Goal: Entertainment & Leisure: Consume media (video, audio)

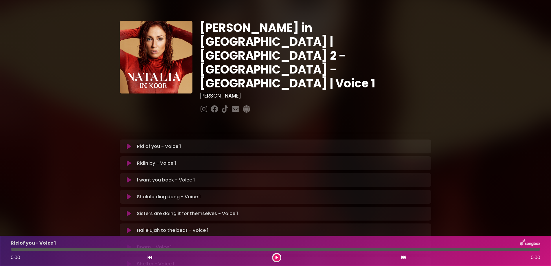
click at [127, 144] on icon at bounding box center [129, 147] width 4 height 6
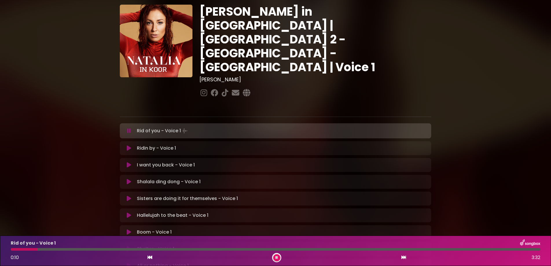
scroll to position [36, 0]
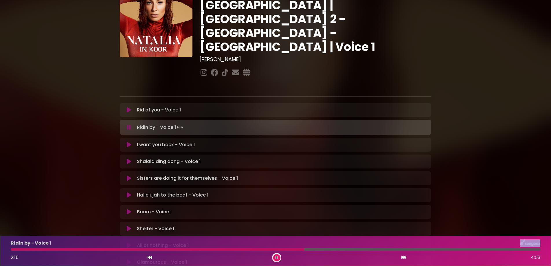
drag, startPoint x: 328, startPoint y: 248, endPoint x: 303, endPoint y: 247, distance: 24.9
click at [303, 248] on div at bounding box center [276, 249] width 530 height 3
click at [404, 256] on icon at bounding box center [403, 257] width 5 height 5
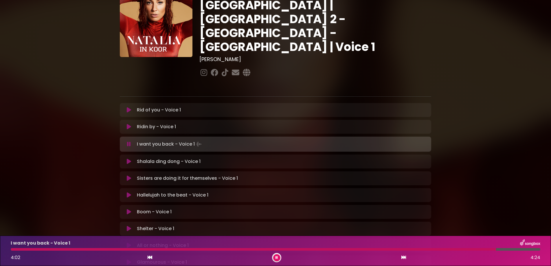
click at [273, 256] on div at bounding box center [276, 257] width 9 height 9
click at [278, 257] on icon at bounding box center [277, 257] width 2 height 3
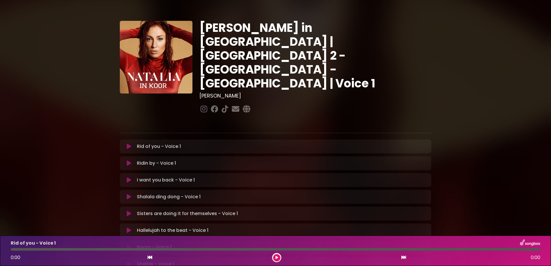
click at [127, 194] on icon at bounding box center [129, 197] width 4 height 6
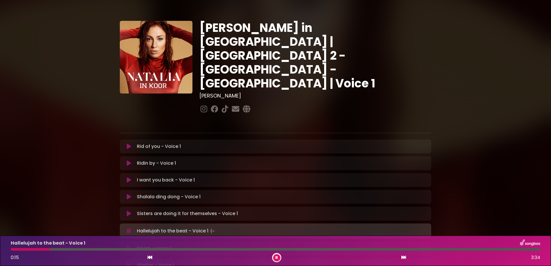
click at [277, 257] on icon at bounding box center [277, 257] width 2 height 3
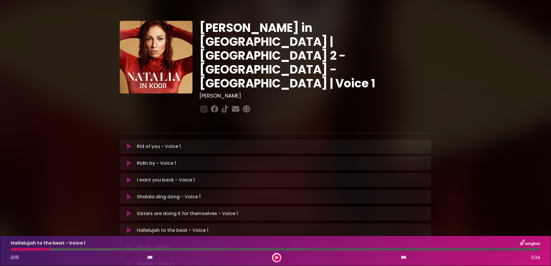
click at [127, 228] on icon at bounding box center [129, 231] width 4 height 6
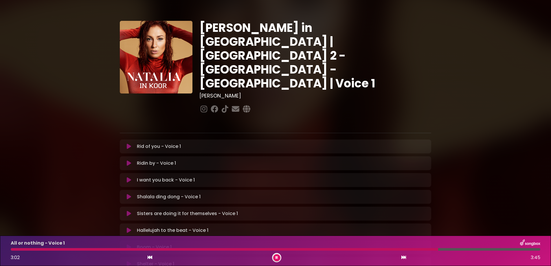
click at [275, 257] on button at bounding box center [276, 257] width 7 height 7
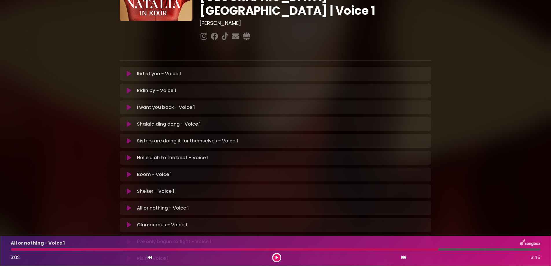
scroll to position [73, 0]
click at [127, 155] on icon at bounding box center [129, 158] width 4 height 6
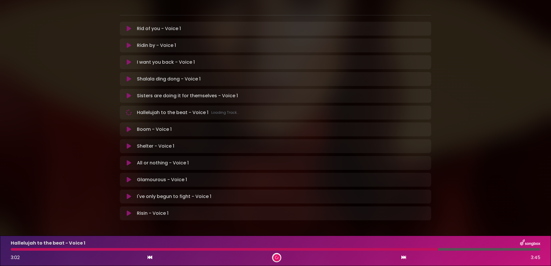
scroll to position [118, 0]
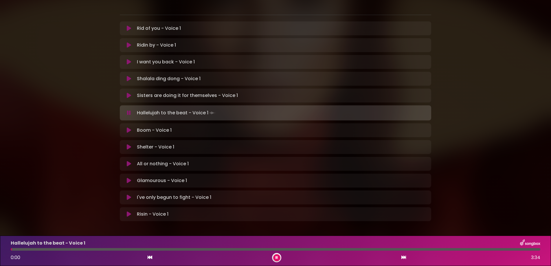
click at [124, 178] on button at bounding box center [128, 181] width 11 height 6
